Goal: Task Accomplishment & Management: Manage account settings

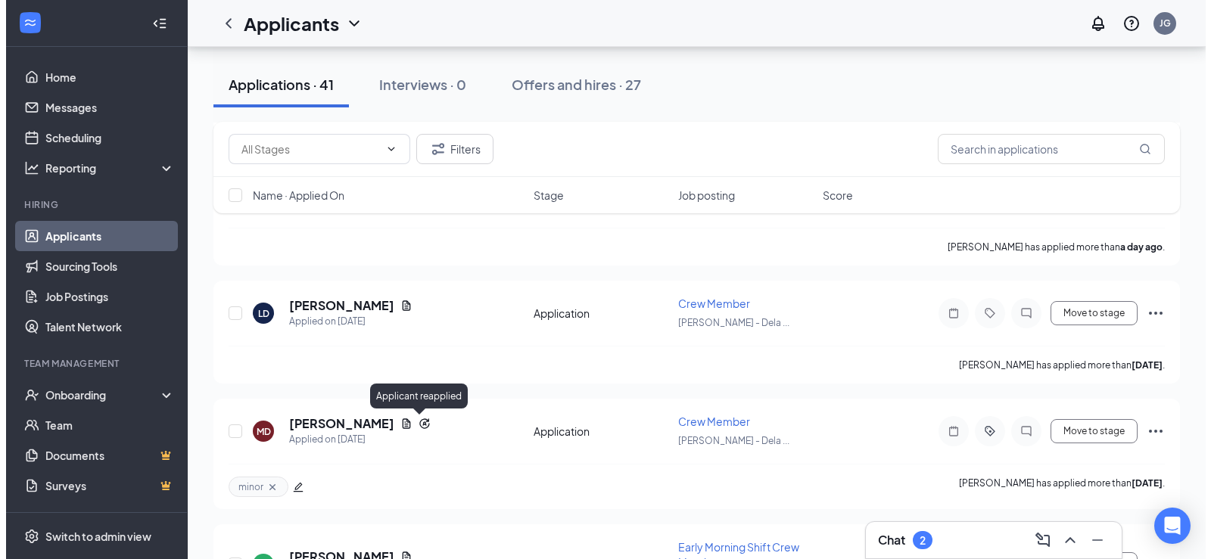
scroll to position [378, 0]
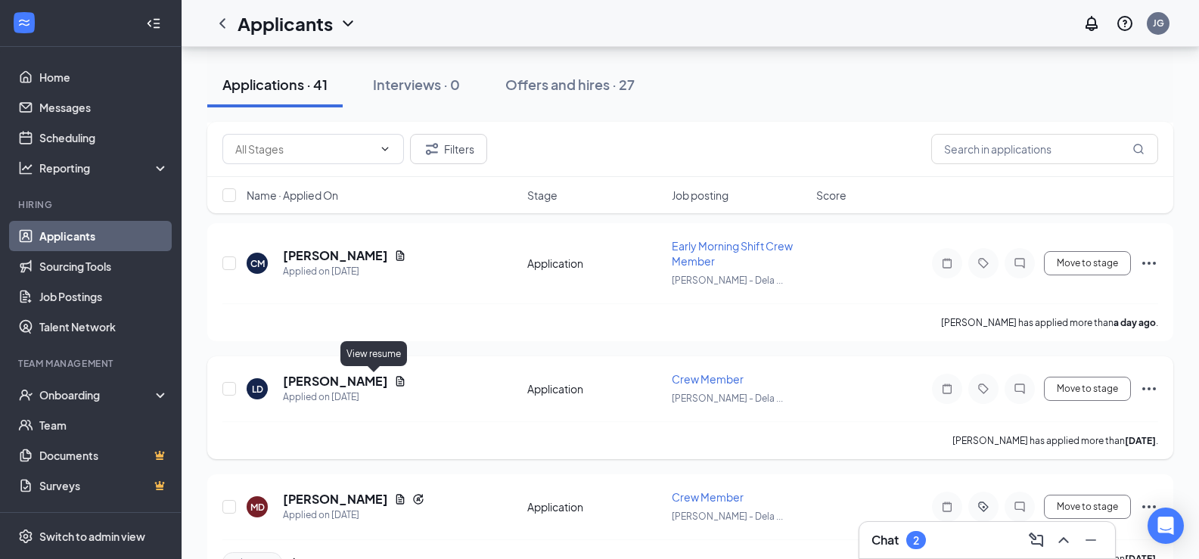
click at [396, 383] on icon "Document" at bounding box center [400, 381] width 8 height 10
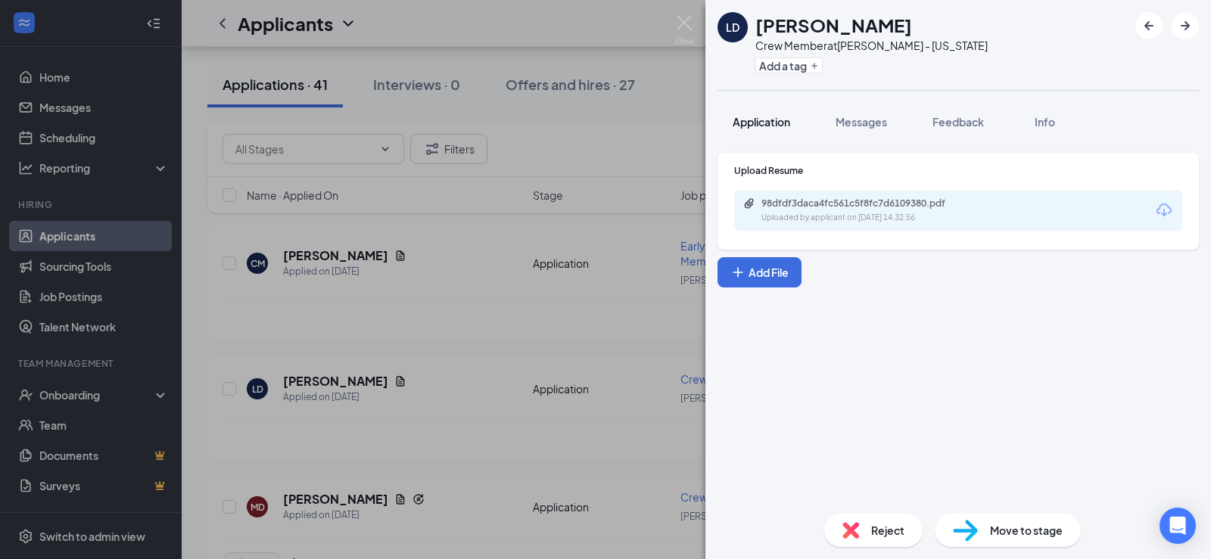
click at [775, 129] on button "Application" at bounding box center [761, 122] width 88 height 38
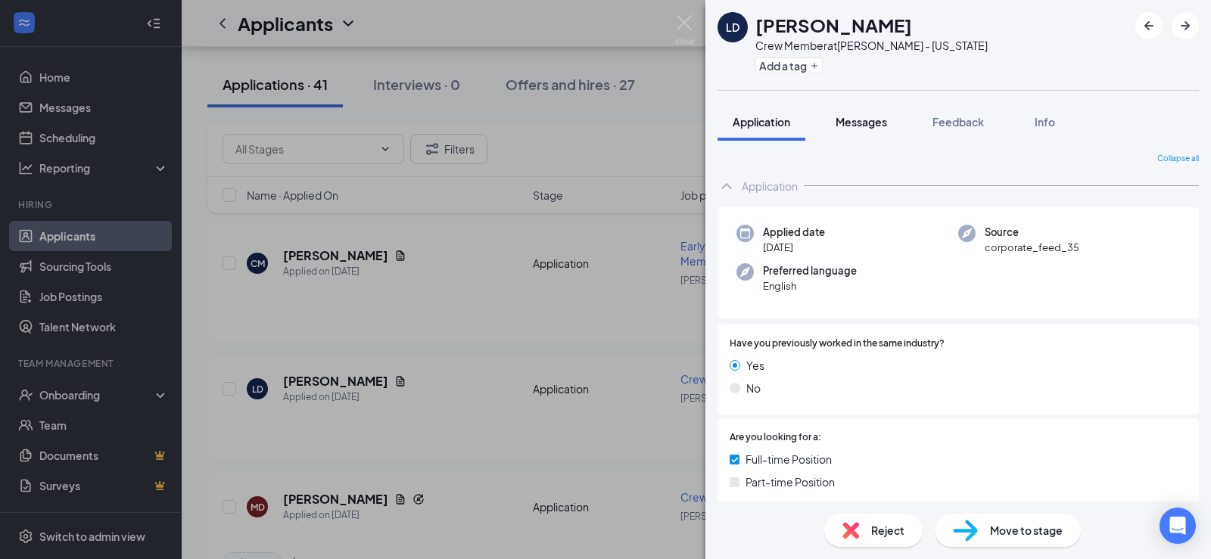
click at [835, 116] on button "Messages" at bounding box center [861, 122] width 82 height 38
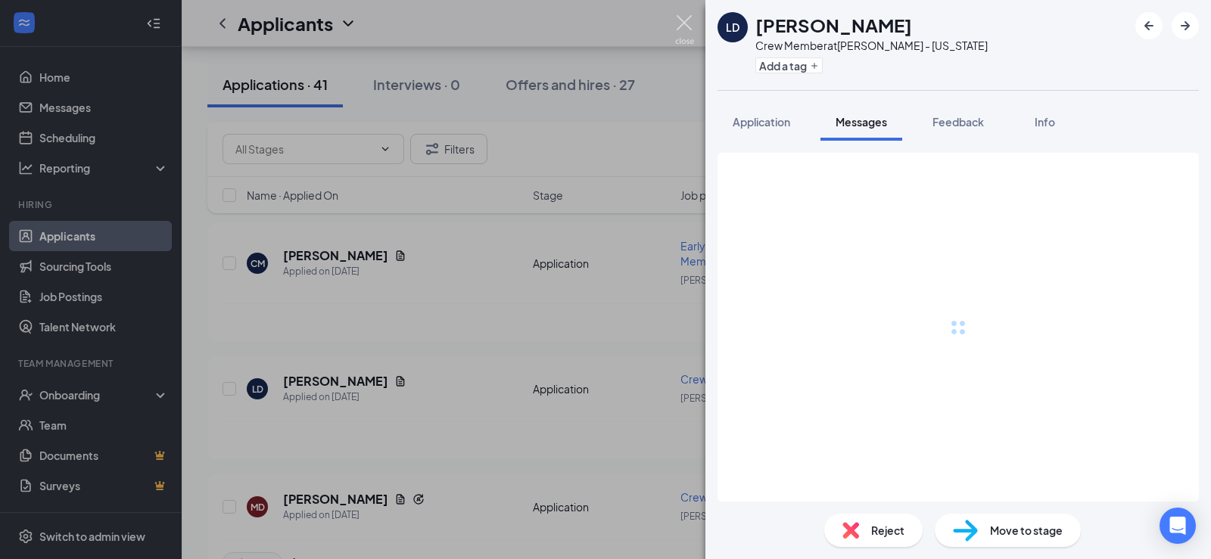
click at [691, 23] on img at bounding box center [684, 30] width 19 height 30
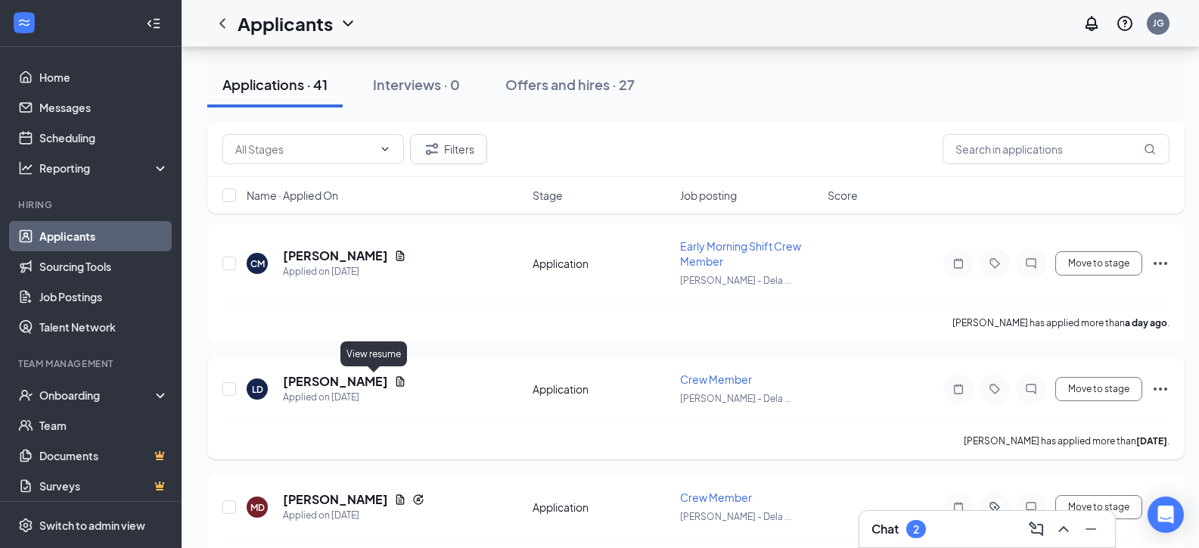
click at [394, 381] on icon "Document" at bounding box center [400, 381] width 12 height 12
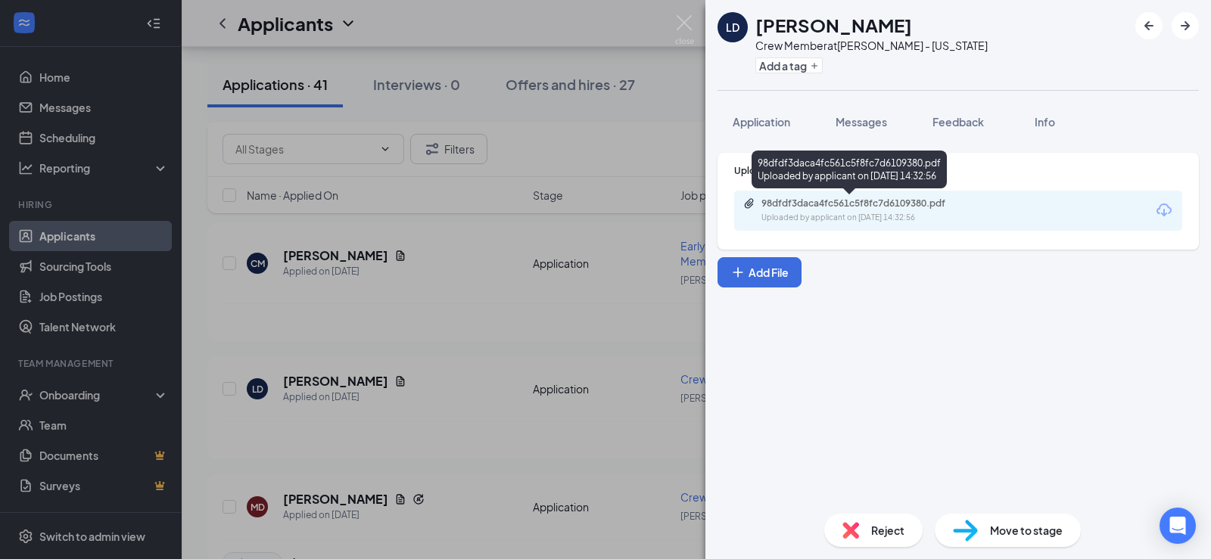
click at [763, 202] on div "98dfdf3daca4fc561c5f8fc7d6109380.pdf" at bounding box center [867, 203] width 212 height 12
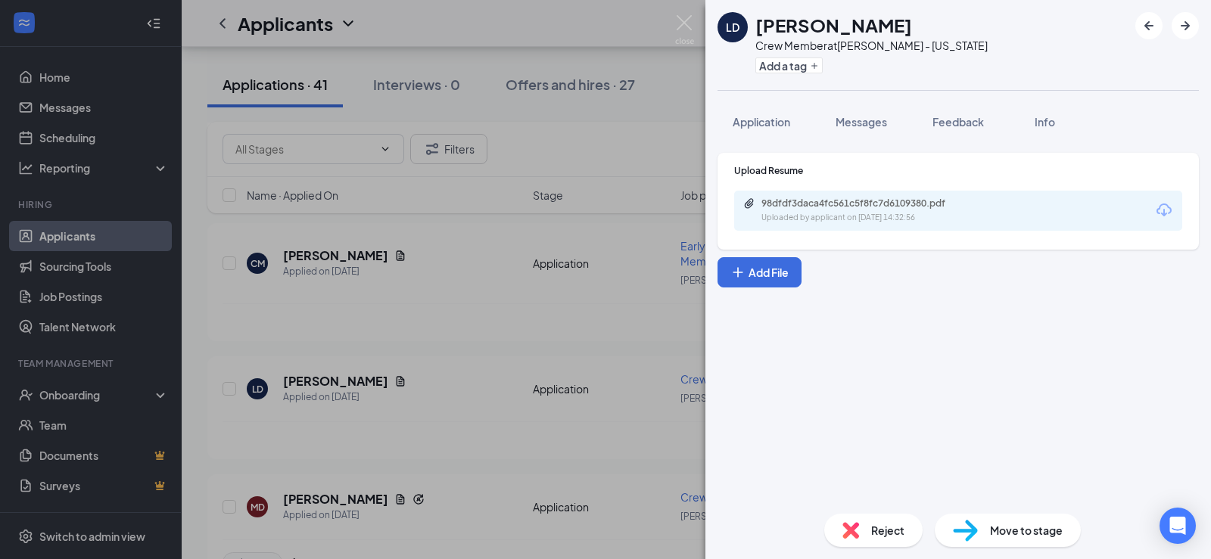
click at [510, 230] on div "[PERSON_NAME] Crew Member at [PERSON_NAME] - [US_STATE] Add a tag Application M…" at bounding box center [605, 279] width 1211 height 559
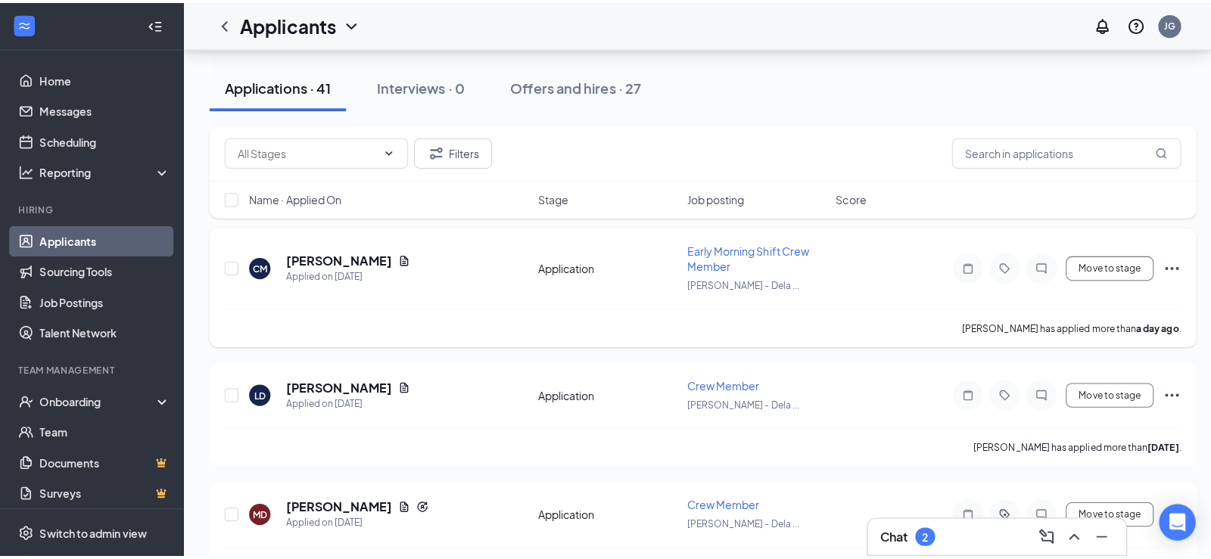
scroll to position [303, 0]
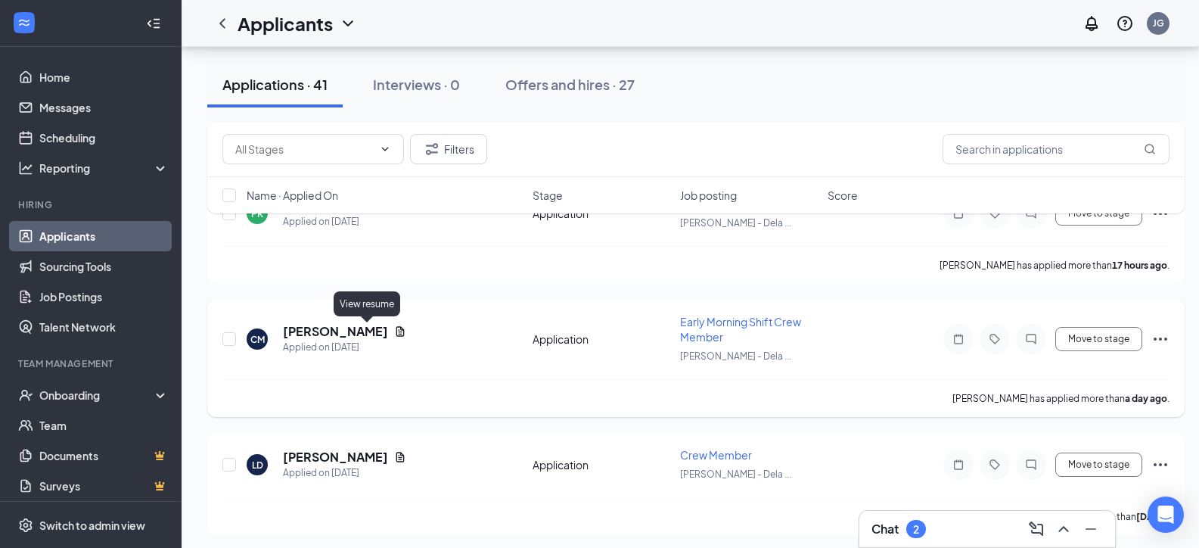
click at [396, 334] on icon "Document" at bounding box center [400, 331] width 8 height 10
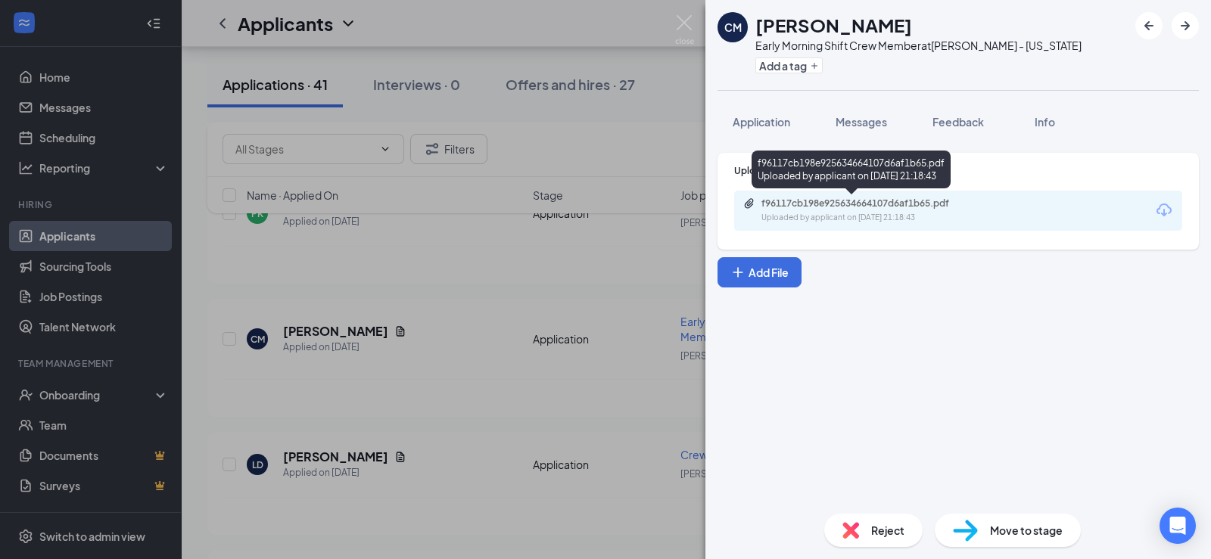
click at [775, 207] on div "f96117cb198e925634664107d6af1b65.pdf" at bounding box center [867, 203] width 212 height 12
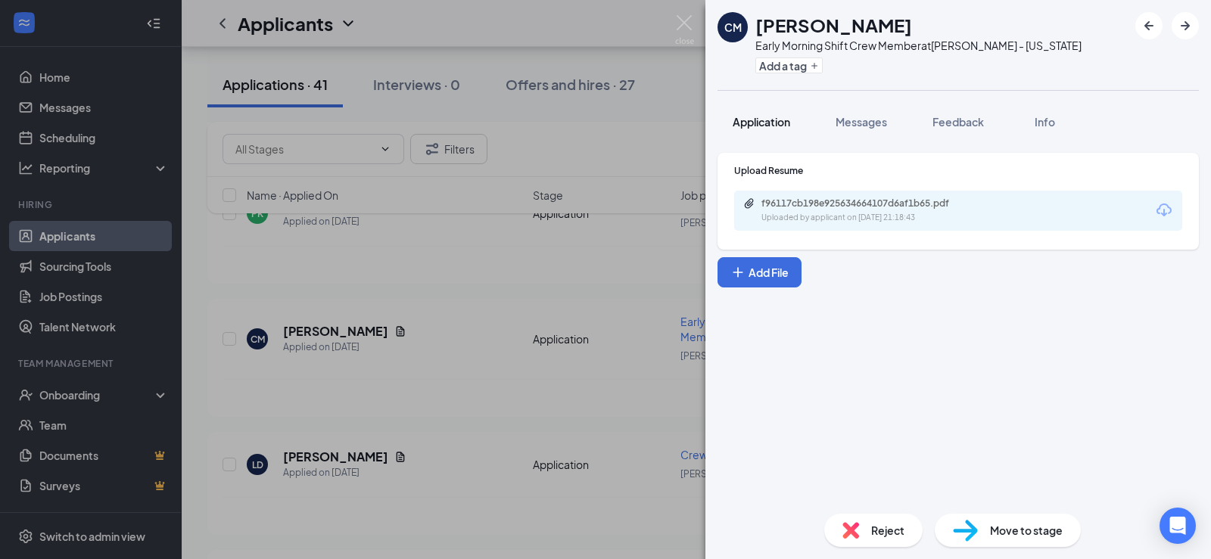
click at [766, 123] on span "Application" at bounding box center [760, 122] width 57 height 14
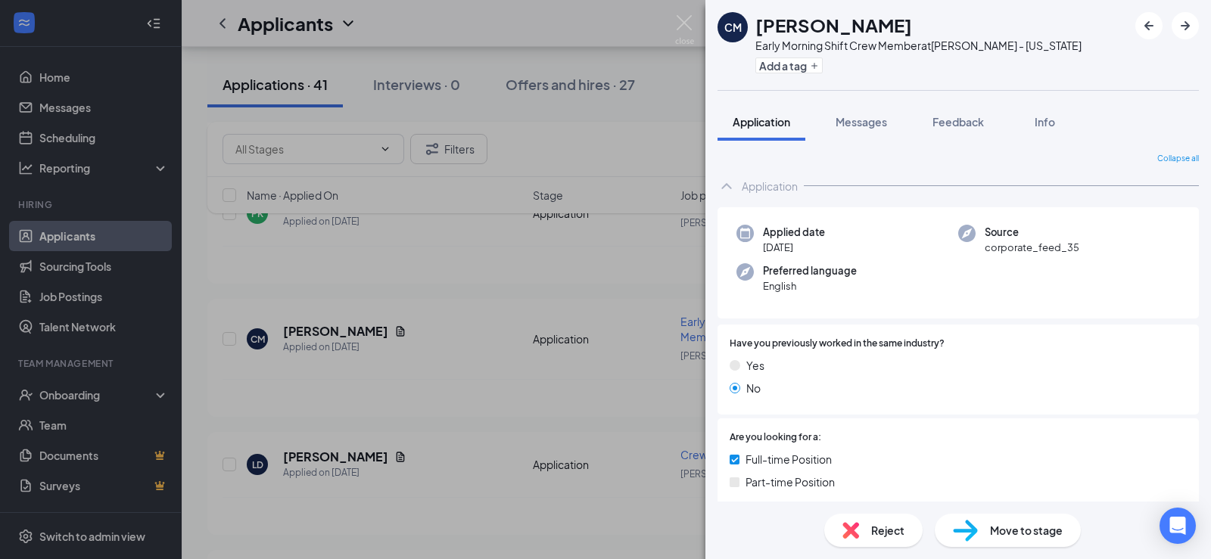
click at [628, 336] on div "CM [PERSON_NAME] Early Morning Shift Crew Member at [PERSON_NAME] - [US_STATE] …" at bounding box center [605, 279] width 1211 height 559
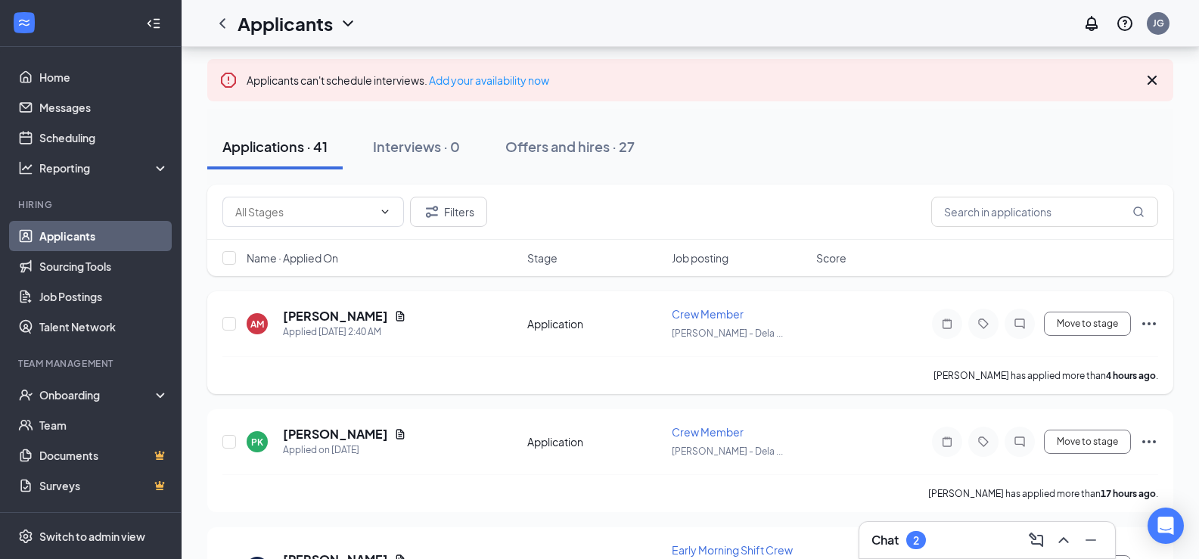
scroll to position [151, 0]
